Goal: Information Seeking & Learning: Learn about a topic

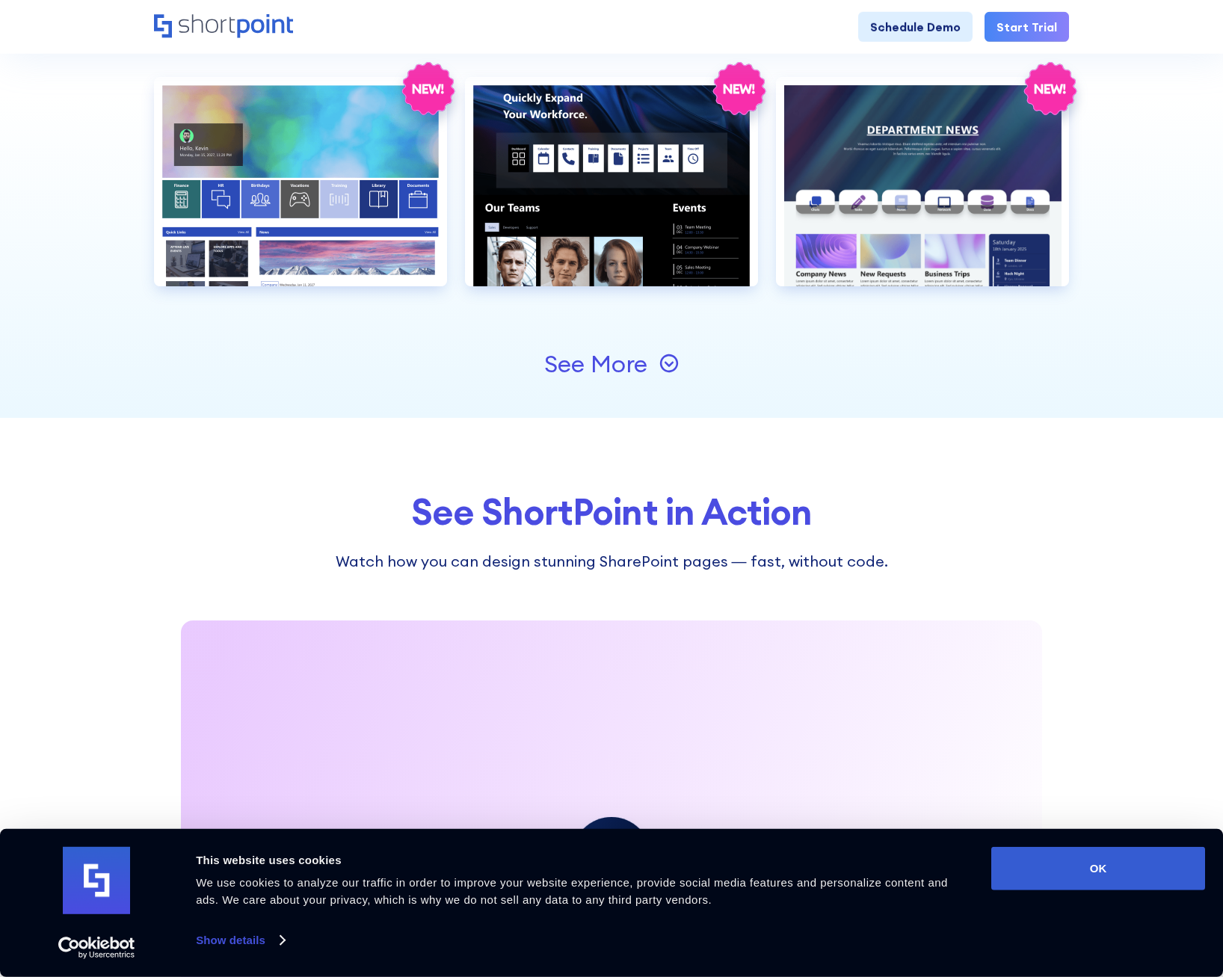
scroll to position [1710, 0]
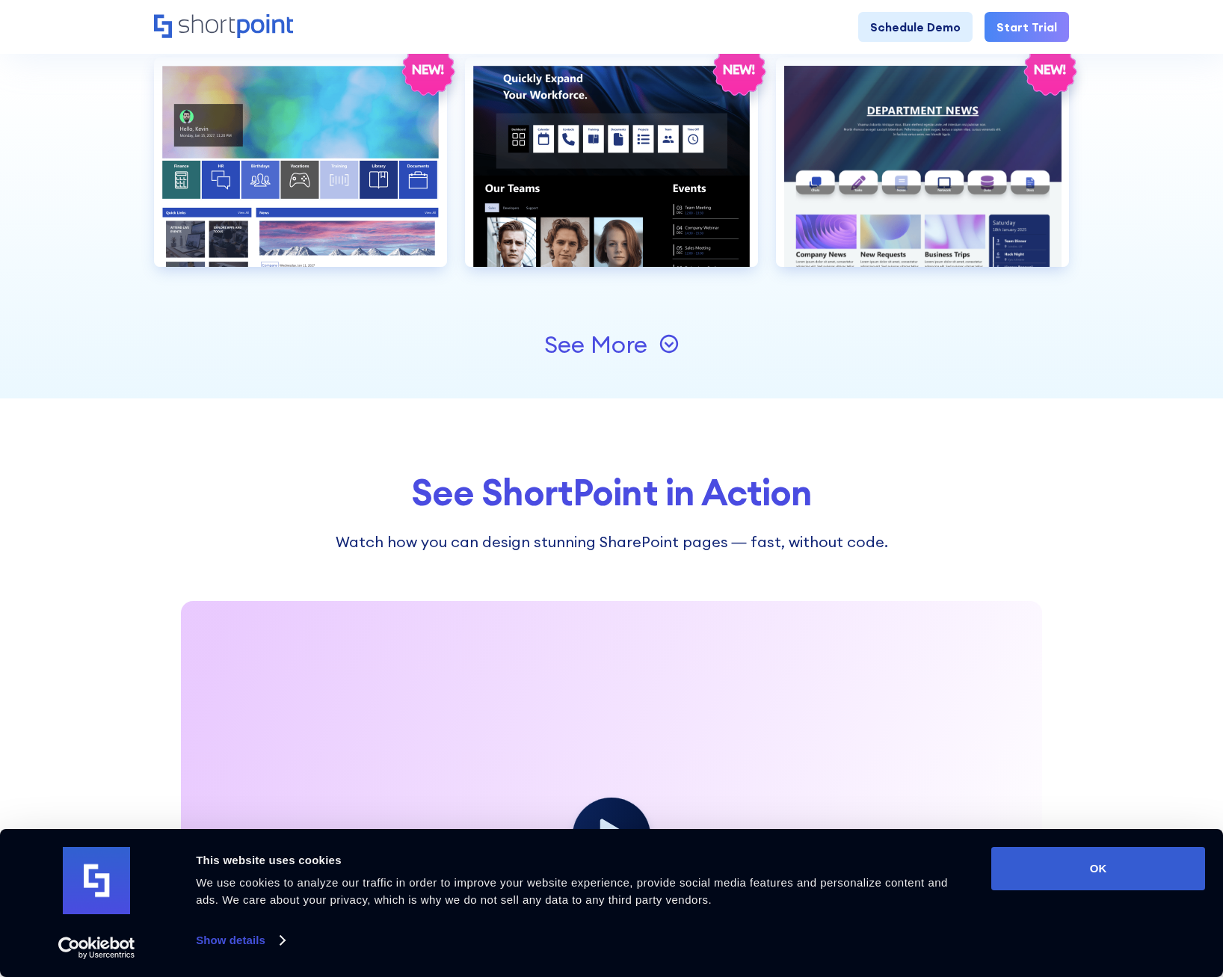
click at [605, 339] on div "See More" at bounding box center [595, 345] width 103 height 24
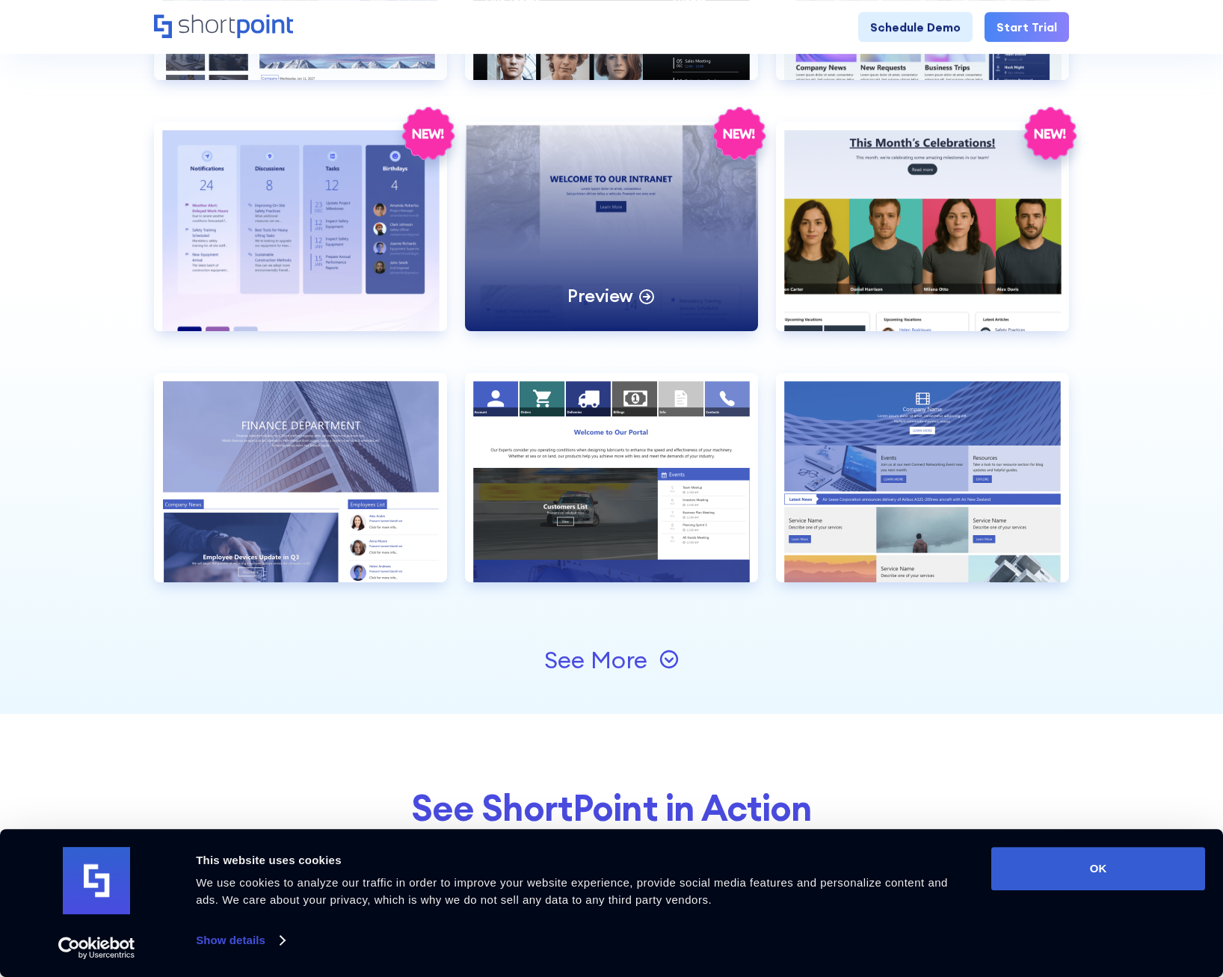
scroll to position [1943, 0]
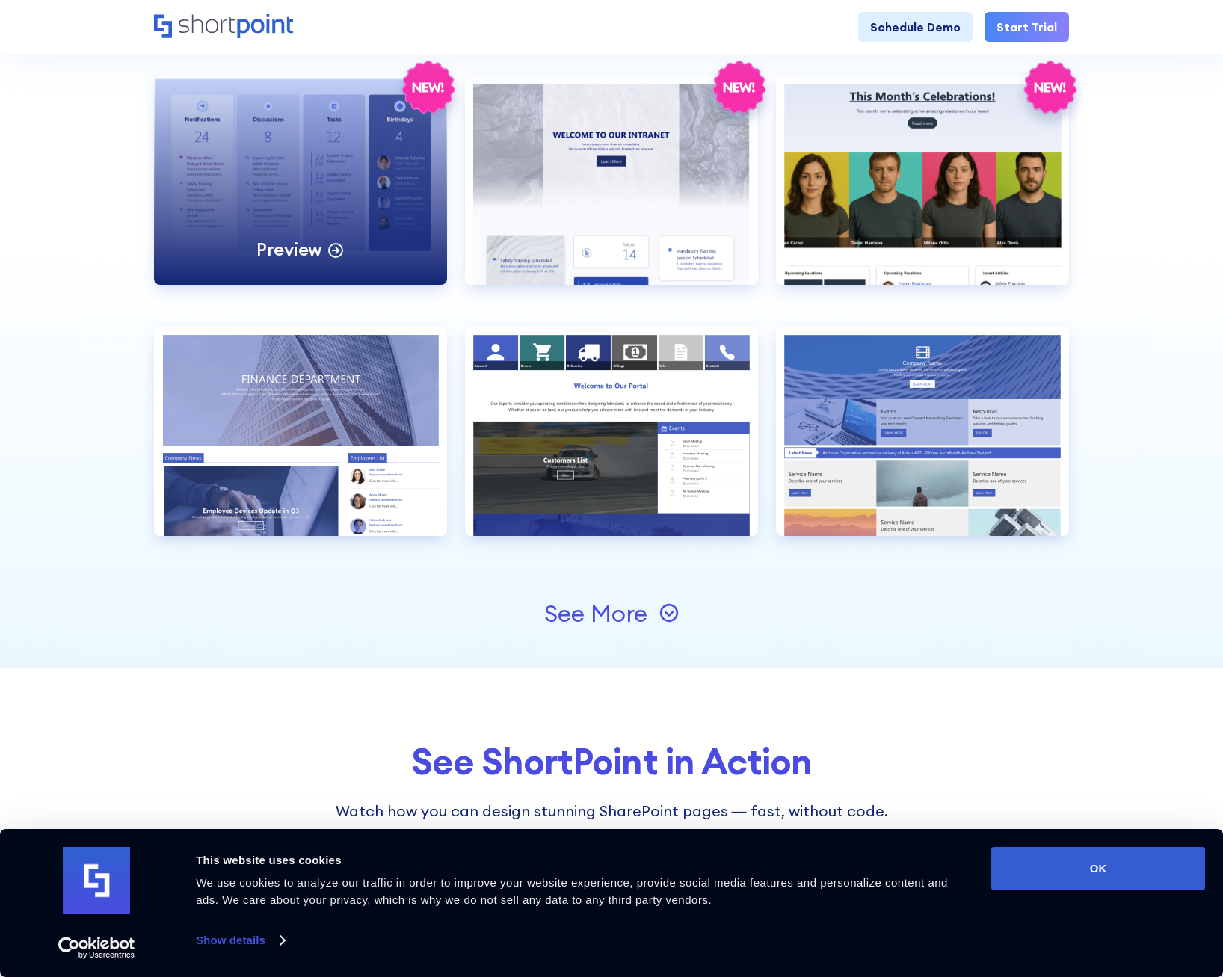
click at [290, 161] on div "Preview" at bounding box center [300, 179] width 293 height 209
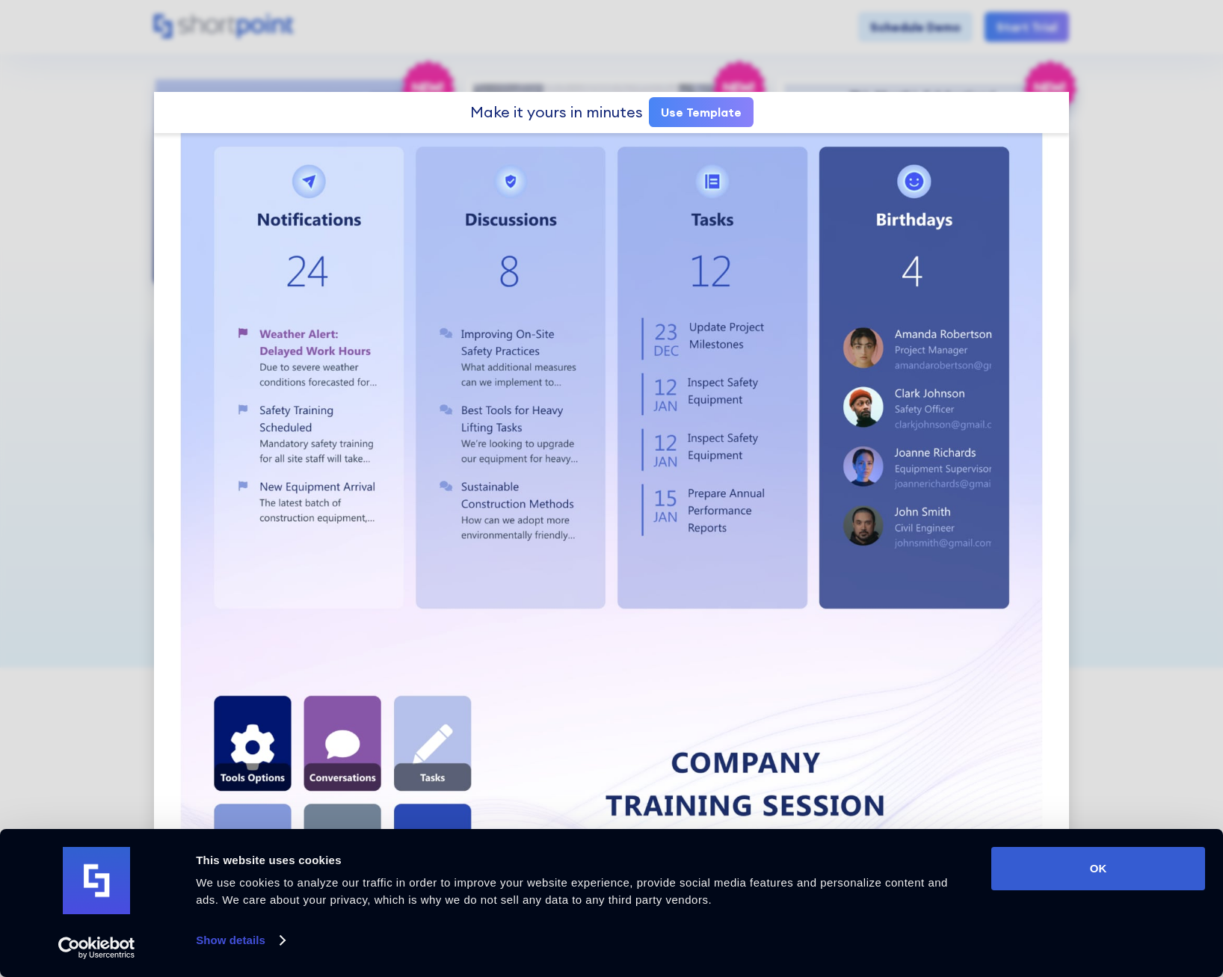
scroll to position [0, 0]
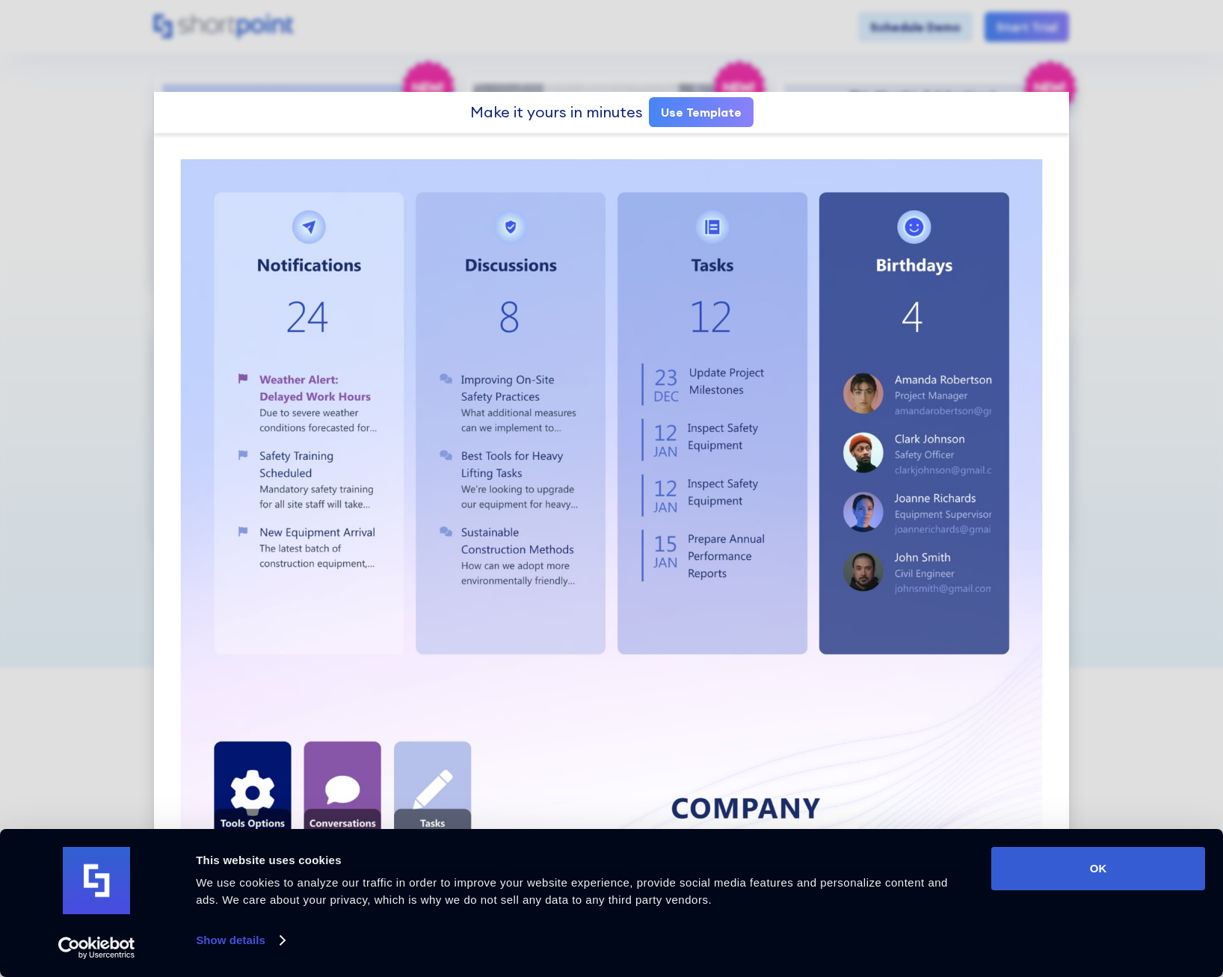
click at [712, 105] on link "Use Template" at bounding box center [701, 112] width 105 height 30
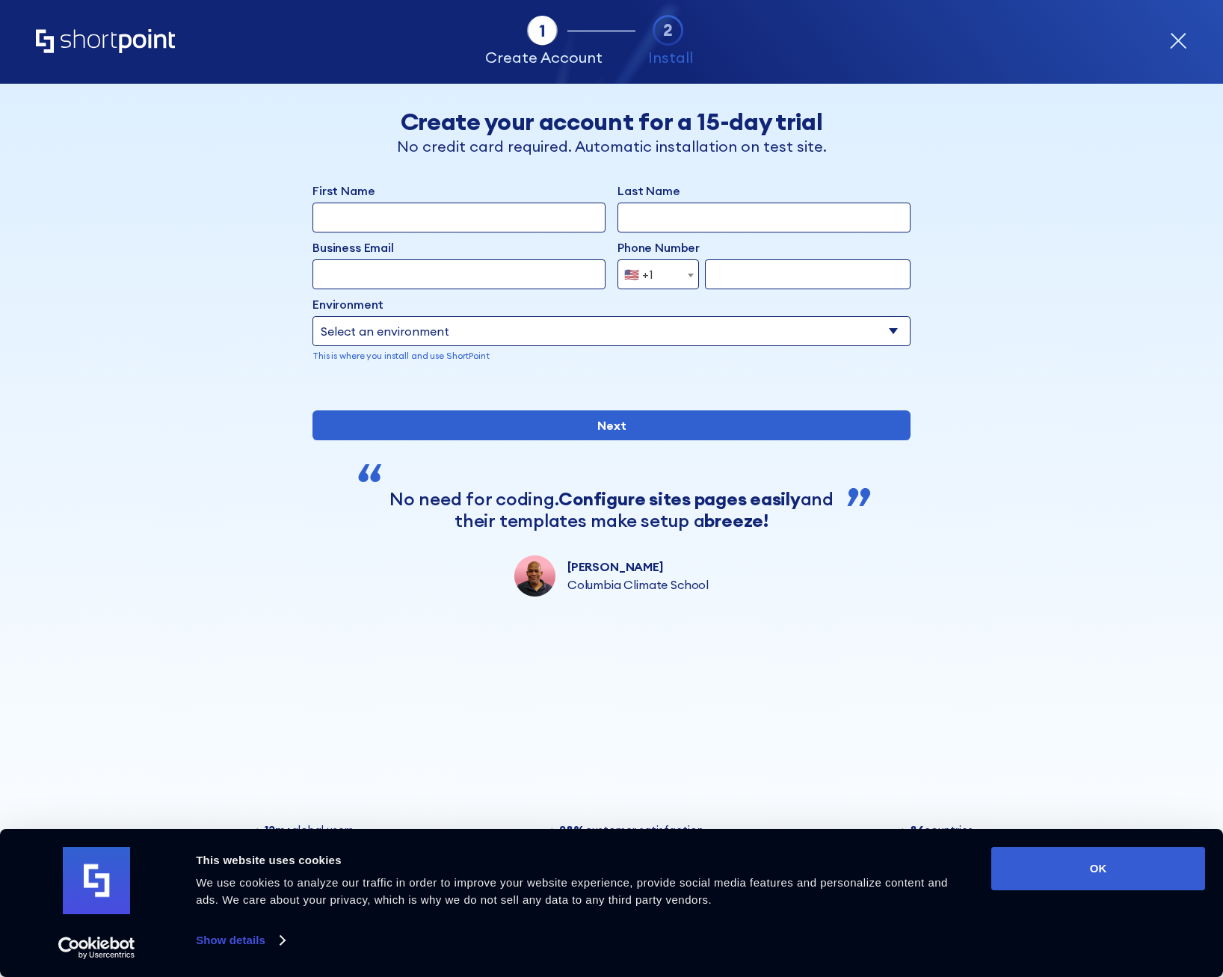
click at [105, 37] on icon "Home" at bounding box center [105, 41] width 139 height 24
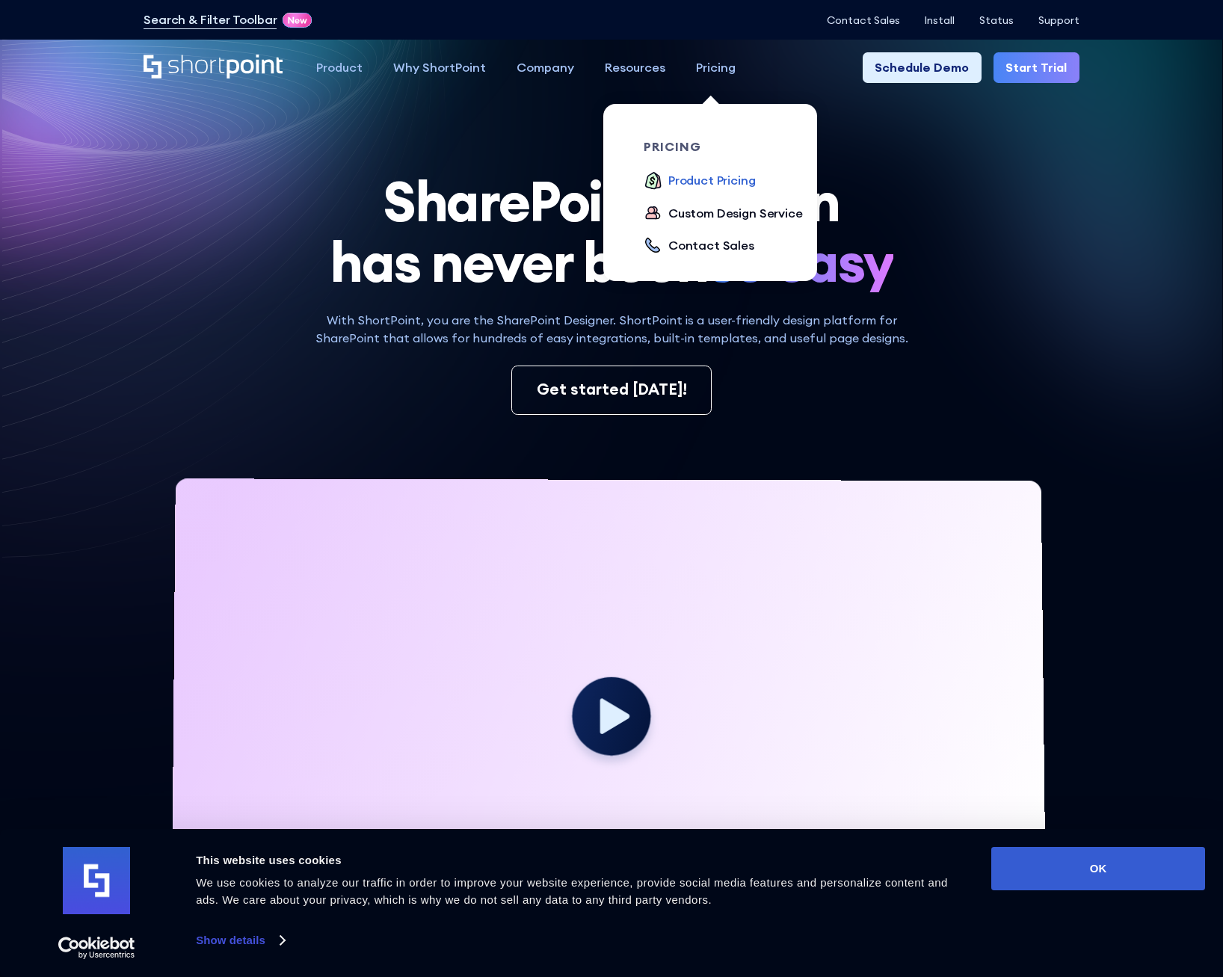
click at [705, 183] on div "Product Pricing" at bounding box center [711, 180] width 87 height 19
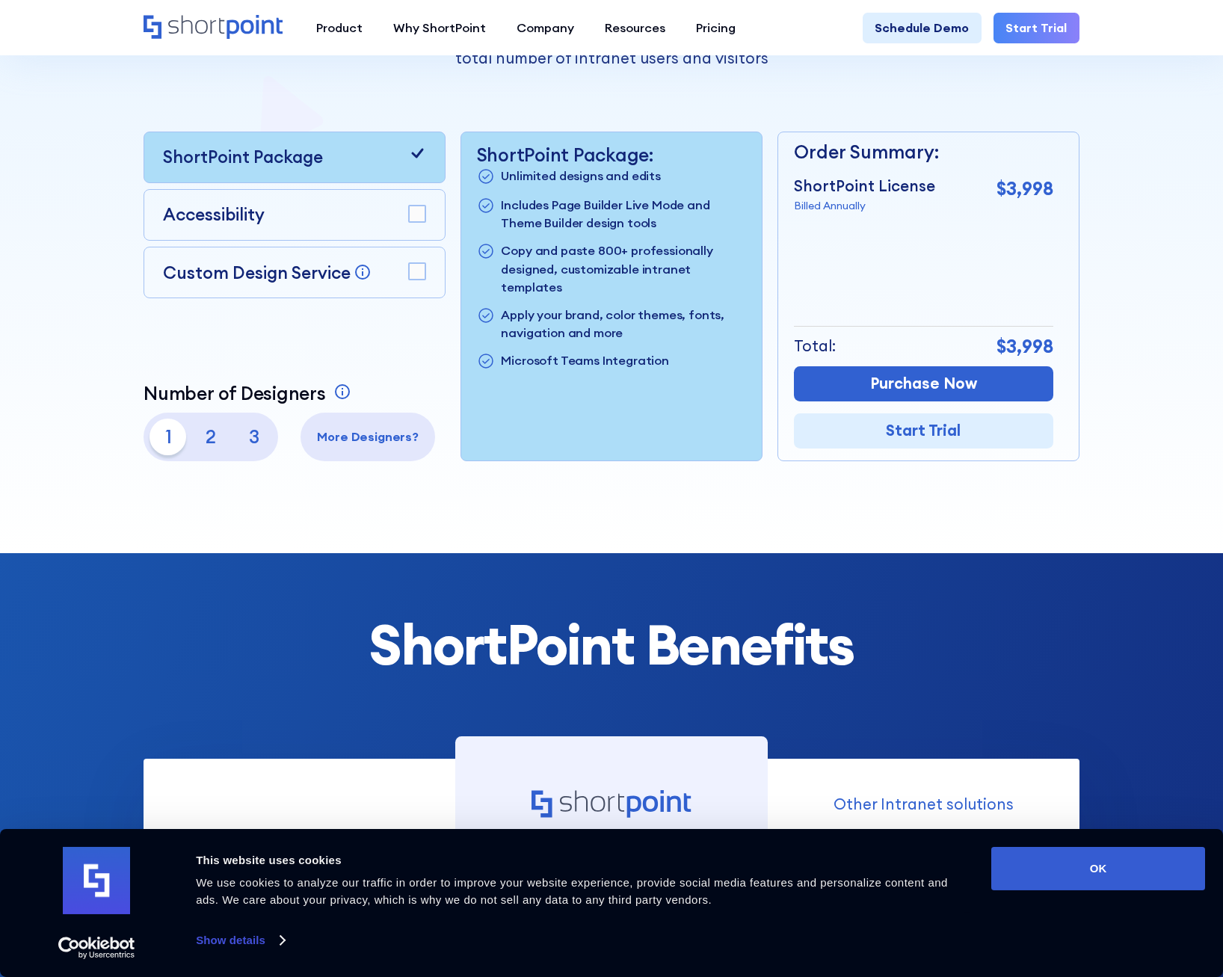
scroll to position [389, 0]
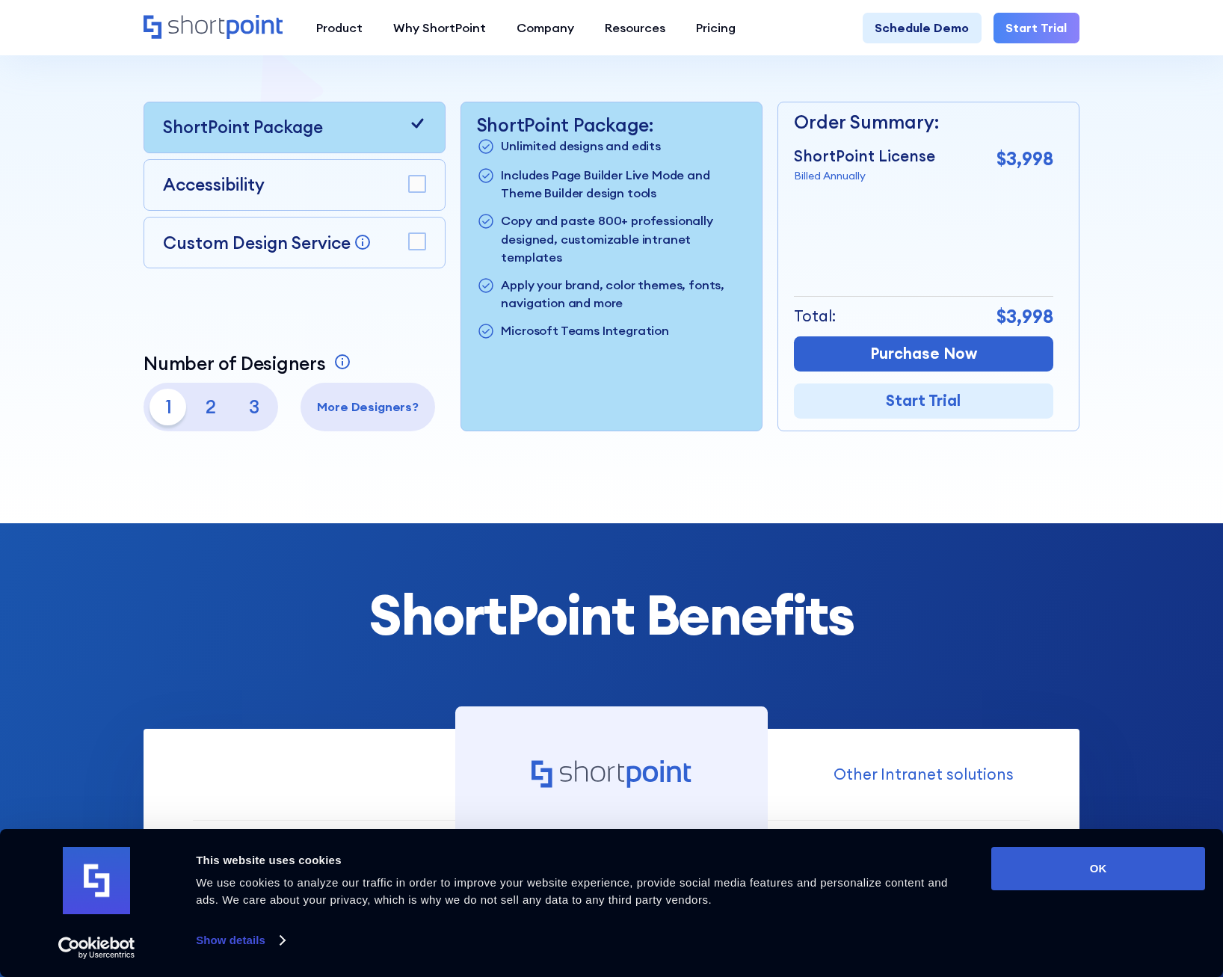
click at [211, 404] on p "2" at bounding box center [211, 407] width 37 height 37
click at [164, 409] on p "1" at bounding box center [167, 407] width 37 height 37
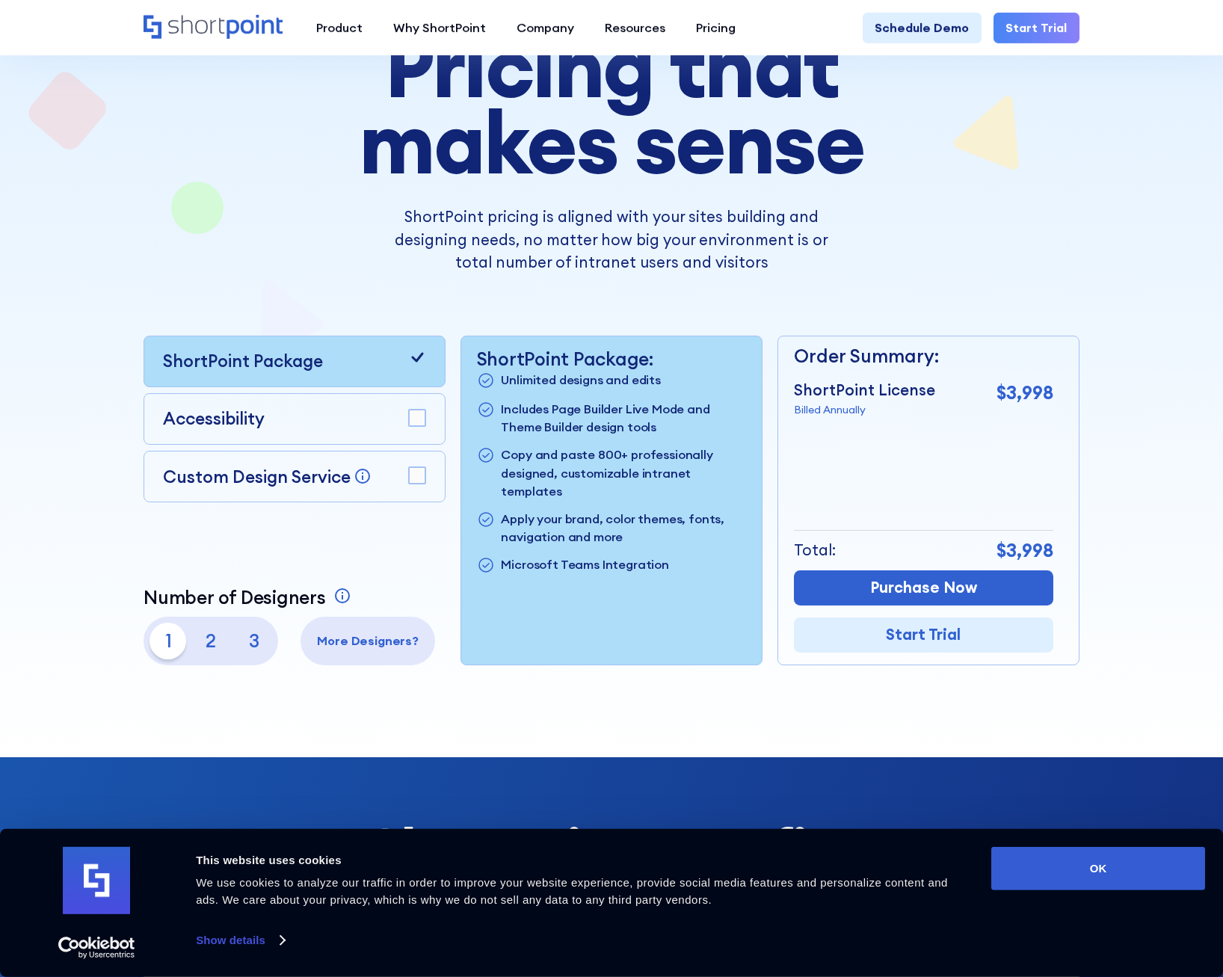
scroll to position [155, 0]
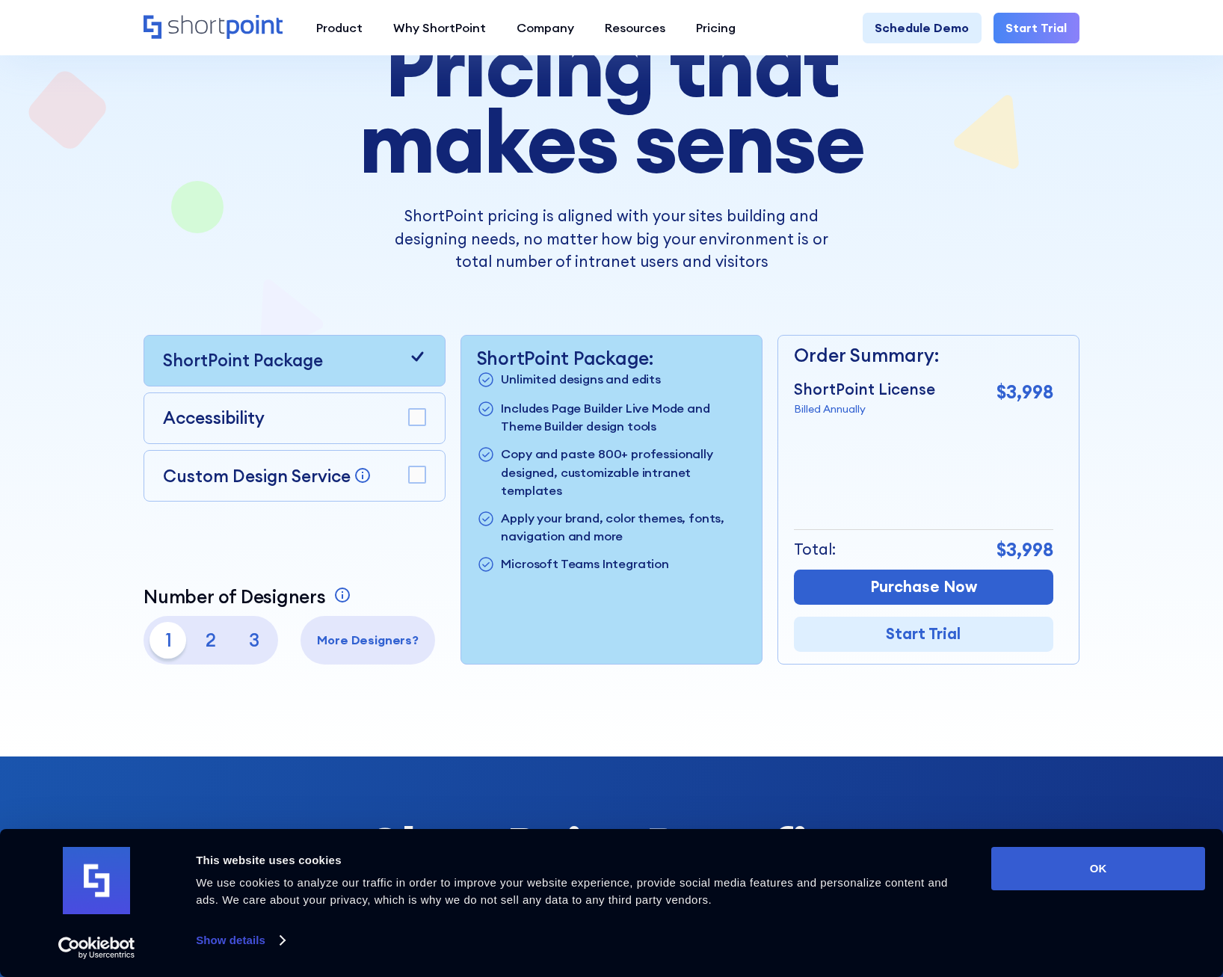
click at [422, 473] on rect at bounding box center [417, 474] width 16 height 16
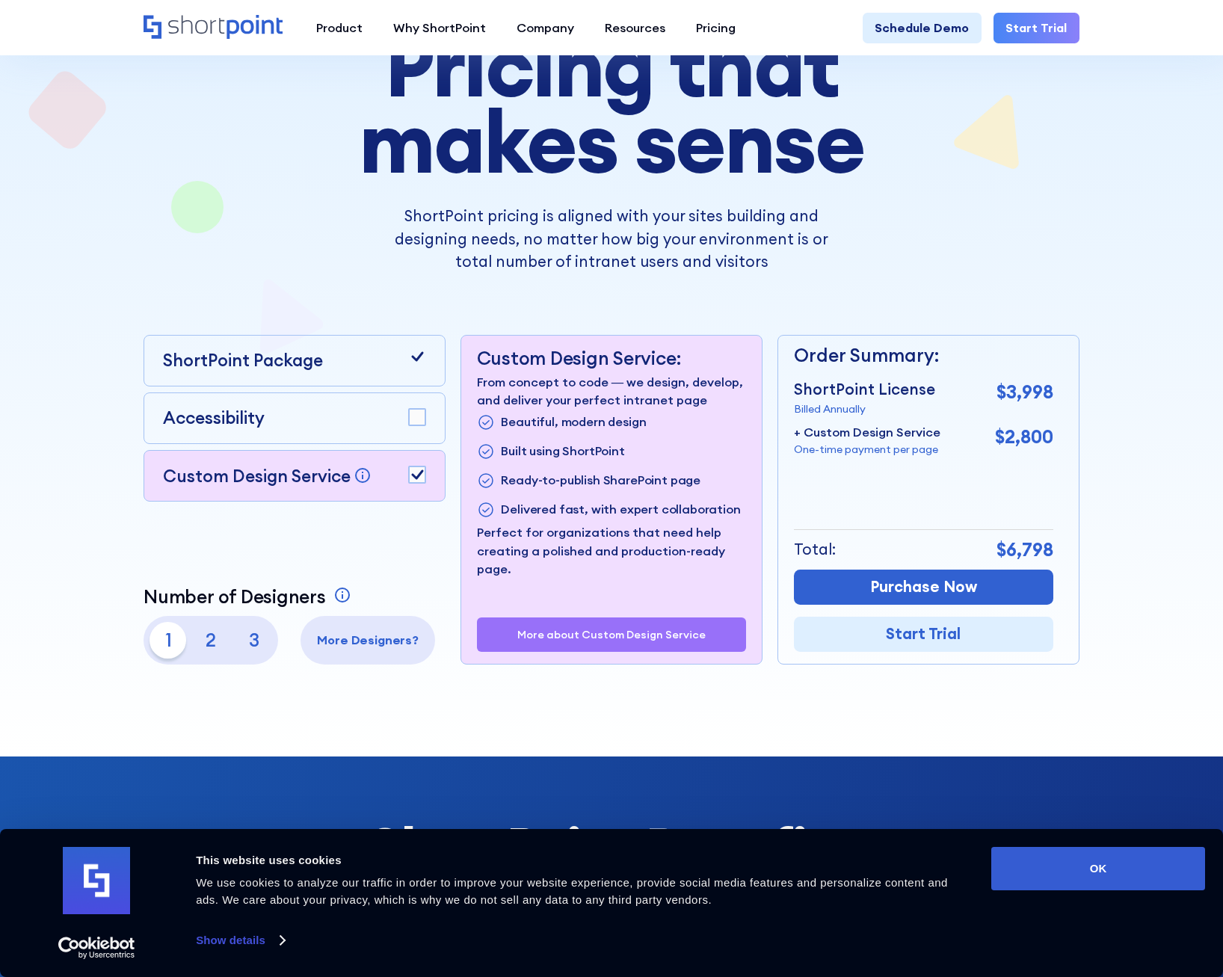
click at [416, 476] on icon at bounding box center [417, 475] width 12 height 10
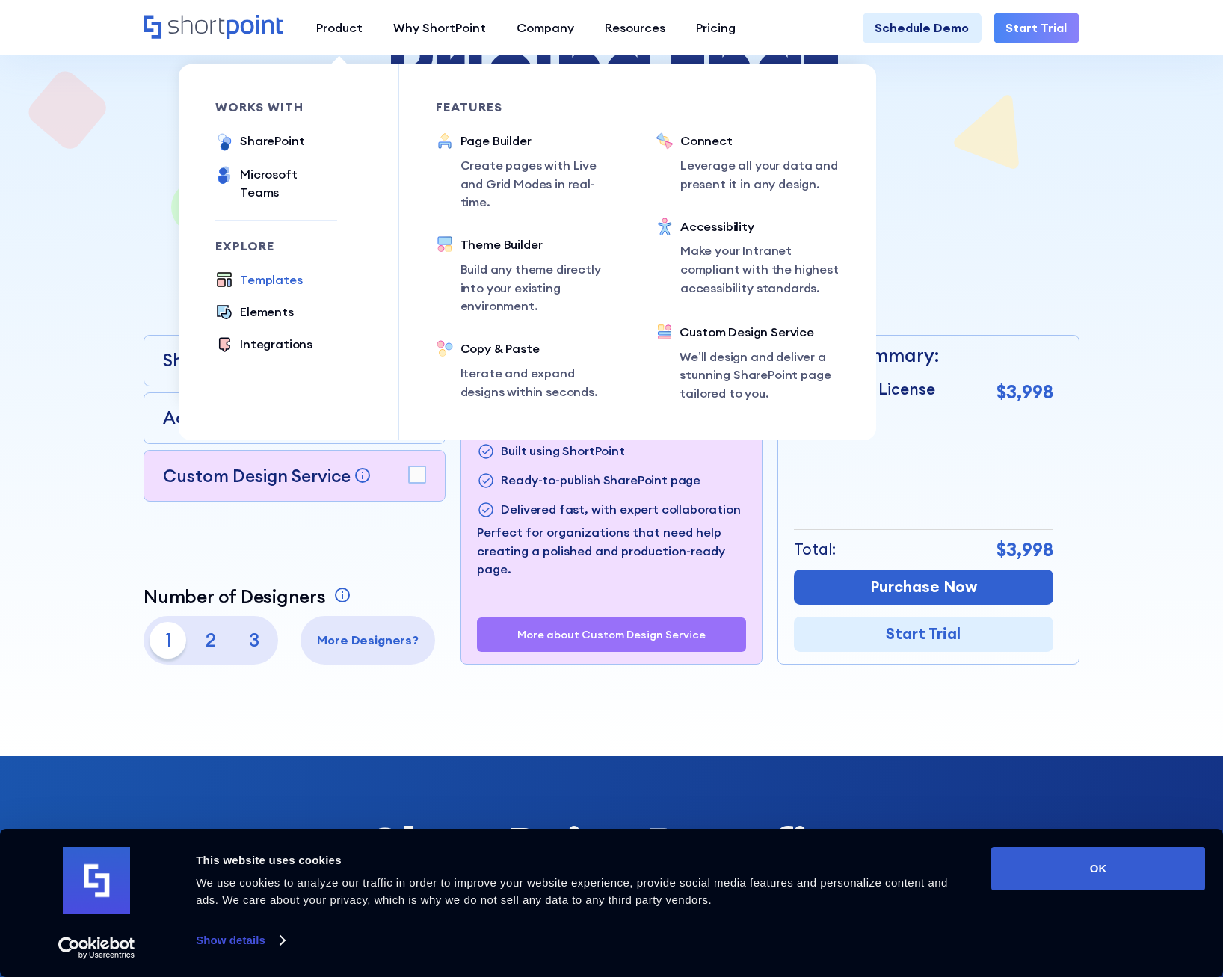
click at [280, 271] on div "Templates" at bounding box center [271, 280] width 63 height 19
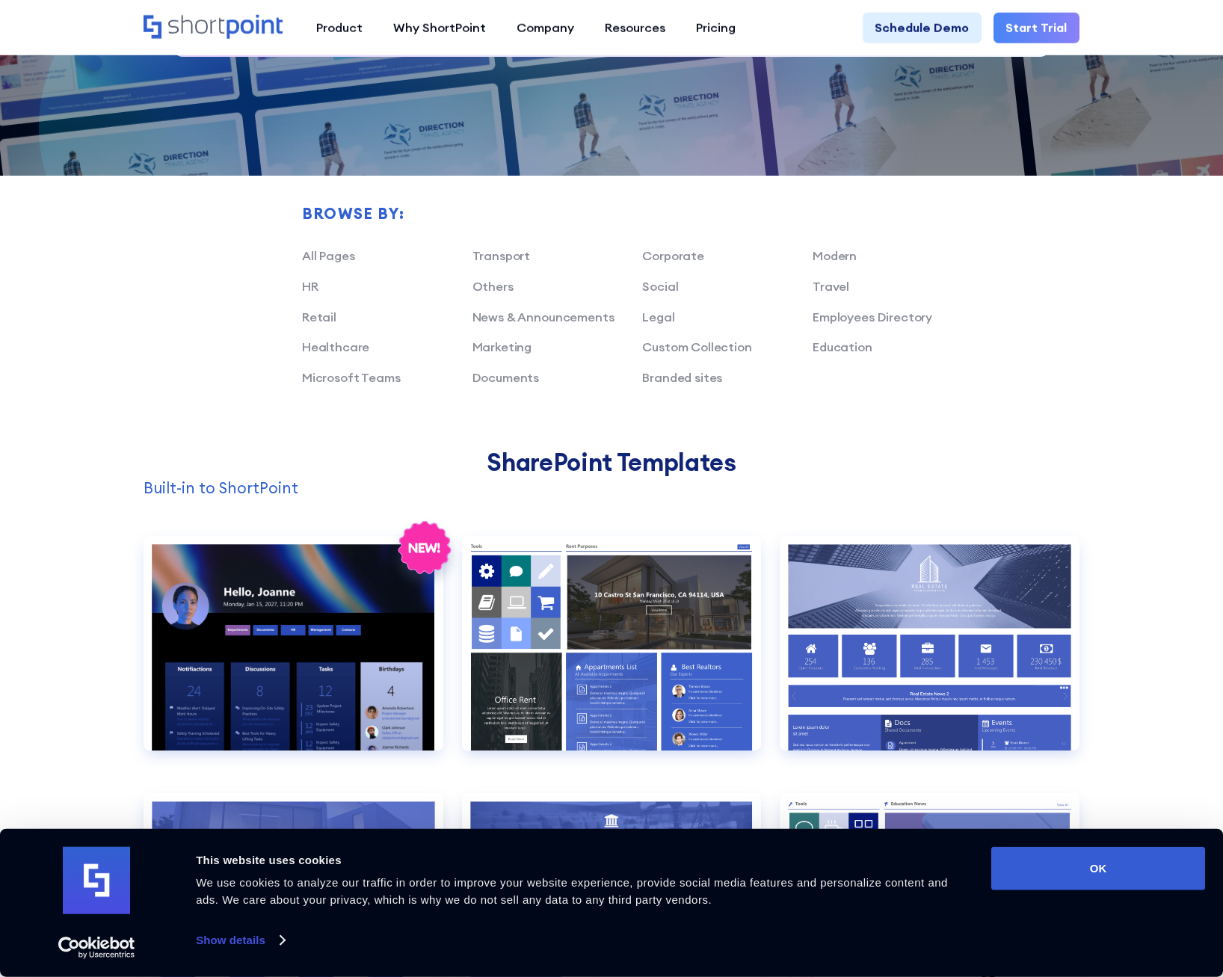
scroll to position [933, 0]
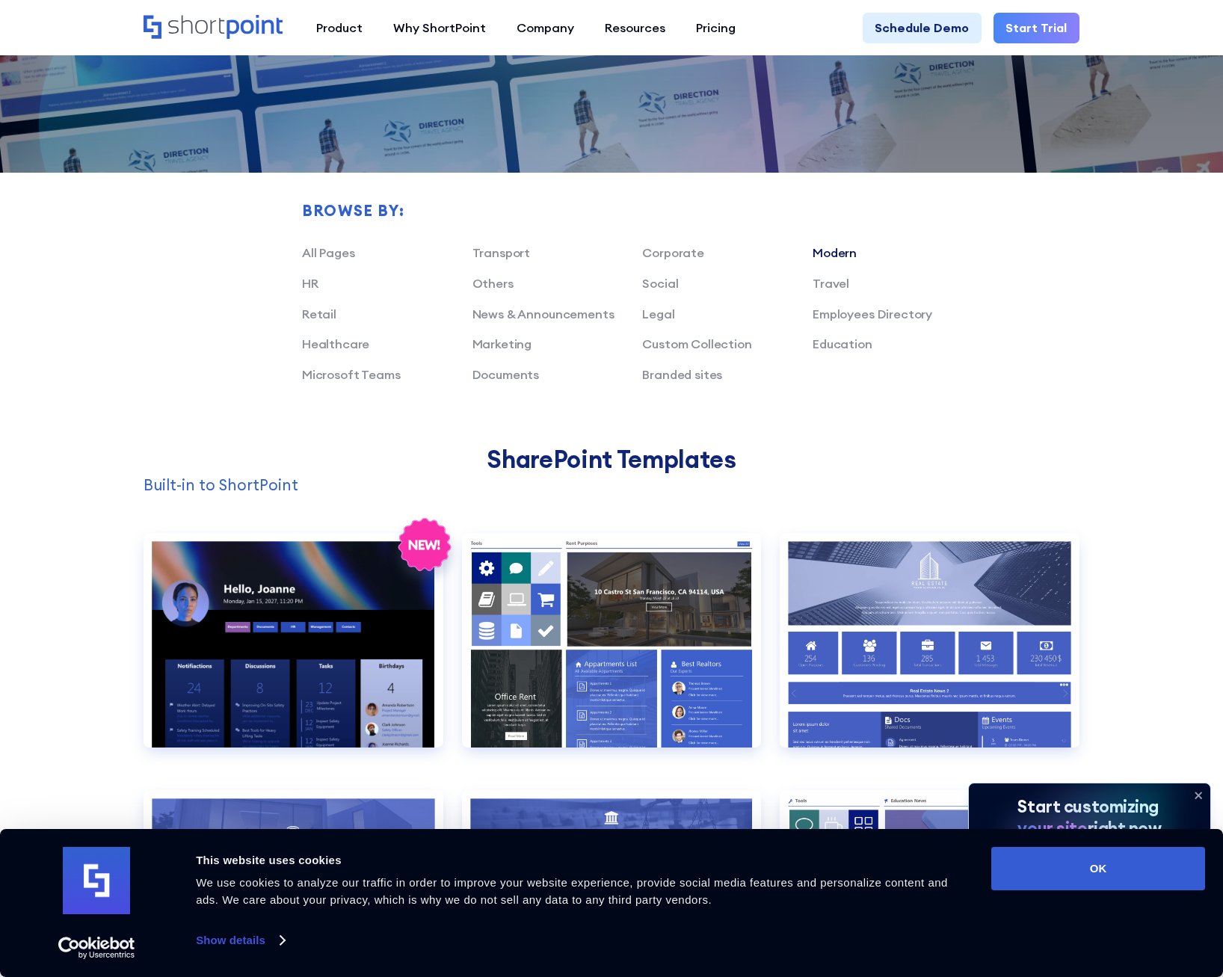
click at [835, 257] on link "Modern" at bounding box center [834, 252] width 44 height 15
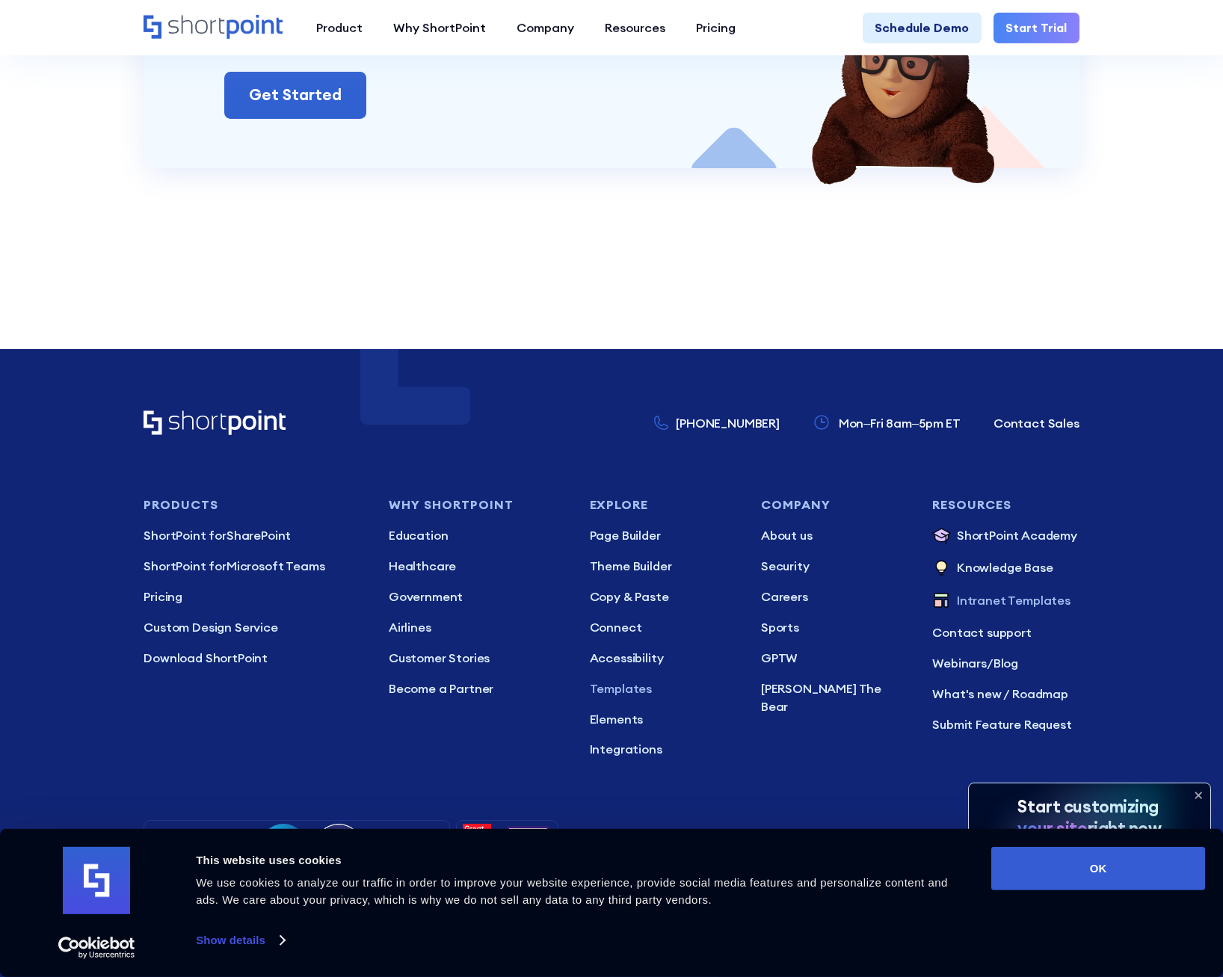
scroll to position [4084, 0]
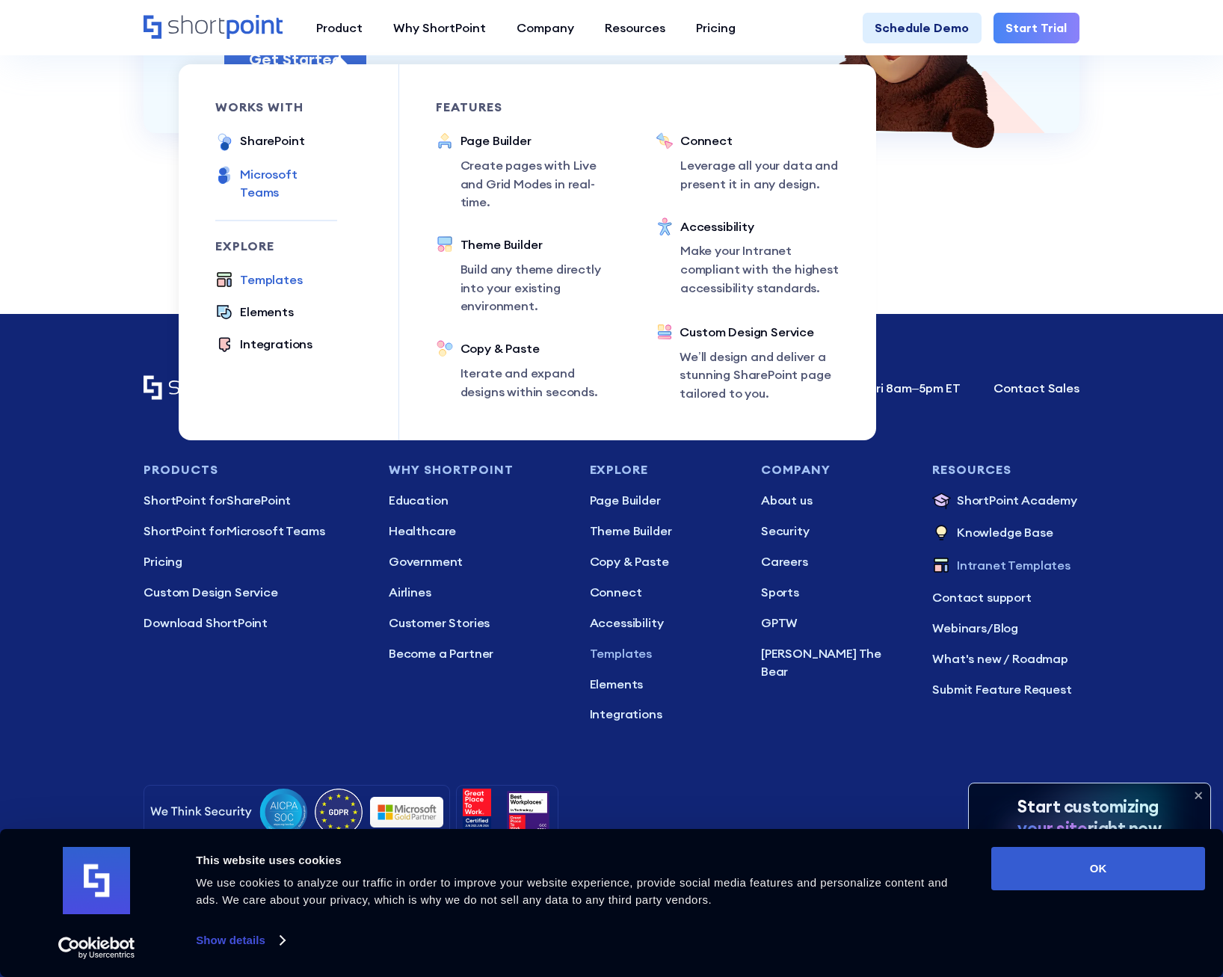
click at [288, 172] on div "Microsoft Teams" at bounding box center [288, 183] width 97 height 37
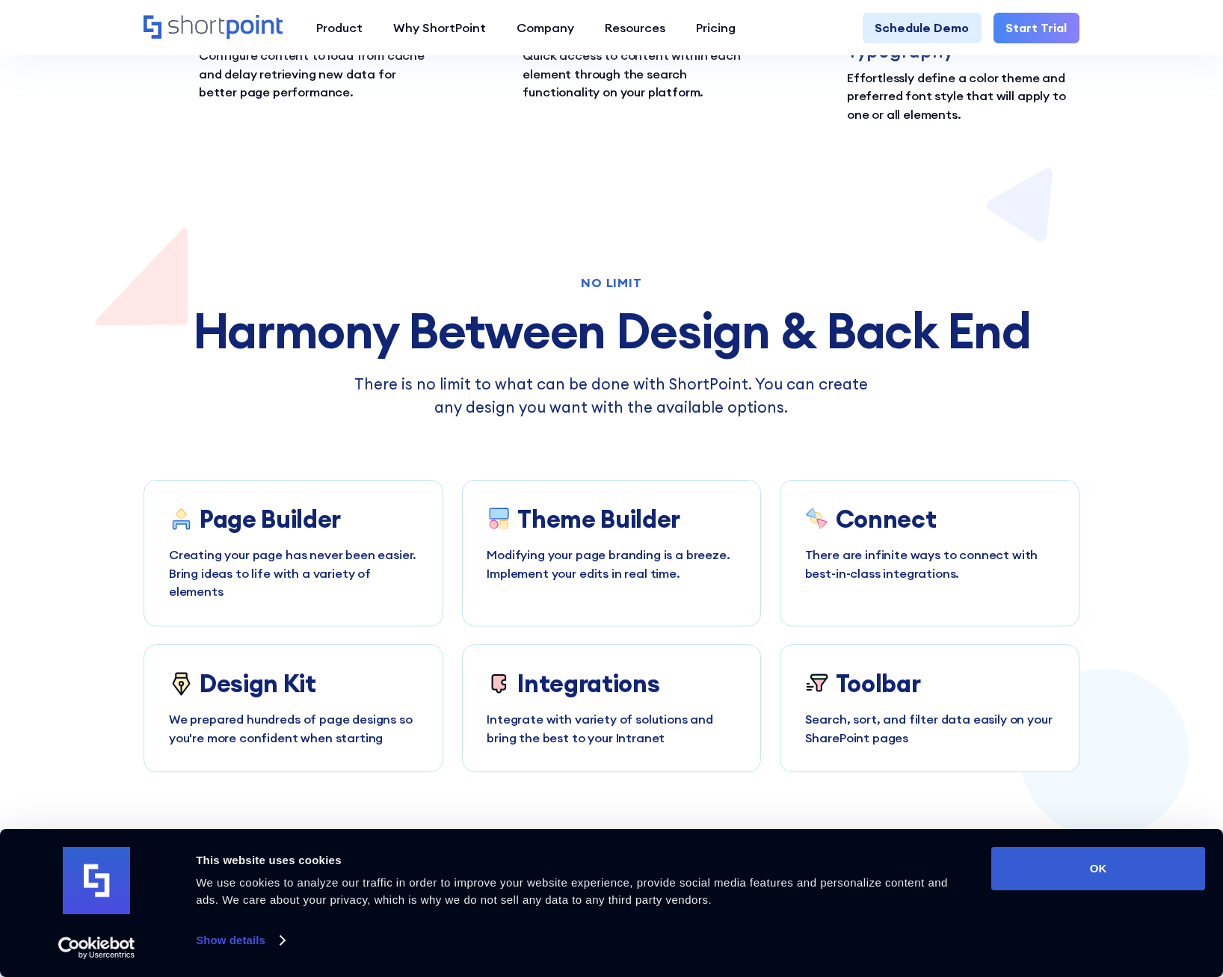
scroll to position [4664, 0]
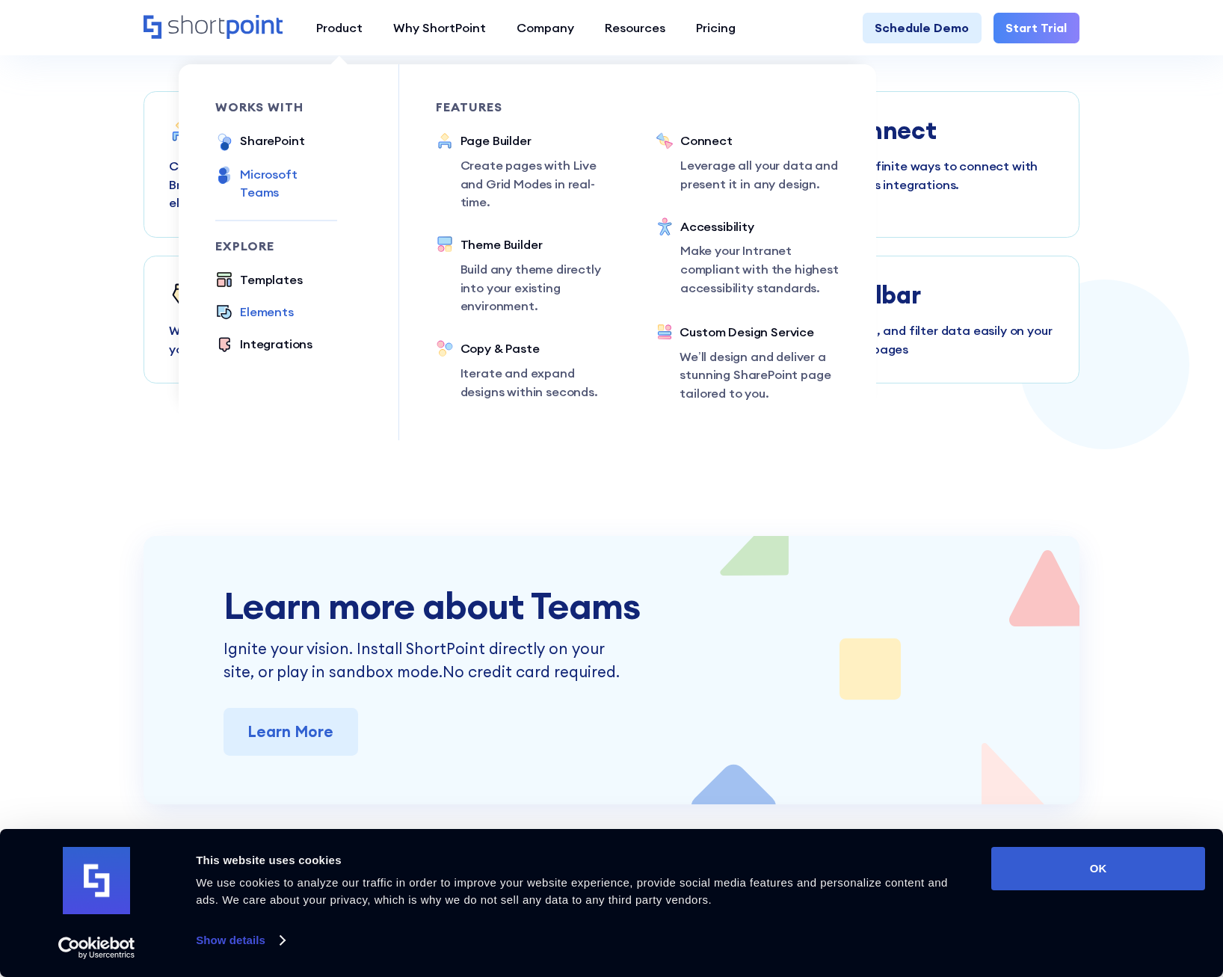
click at [256, 303] on div "Elements" at bounding box center [267, 312] width 54 height 19
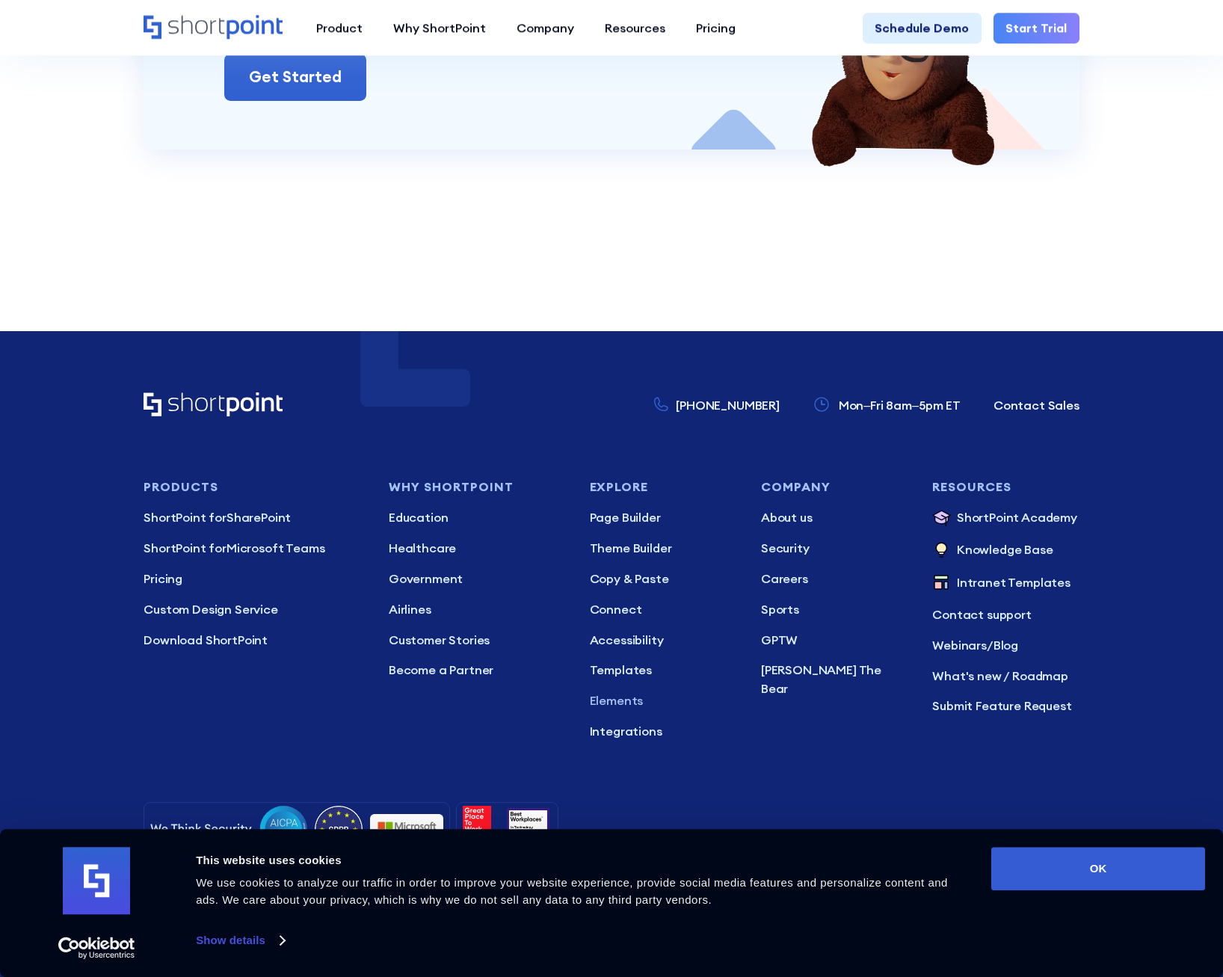
scroll to position [4159, 0]
